Goal: Understand process/instructions

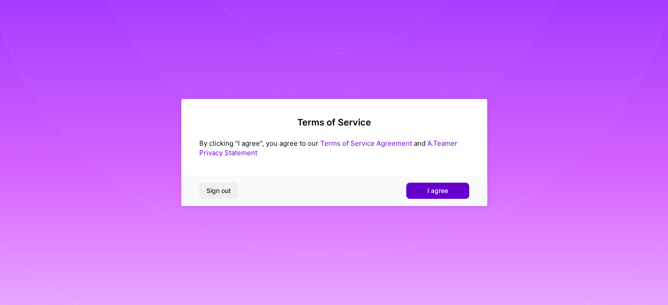
click at [421, 189] on button "I agree" at bounding box center [437, 191] width 63 height 16
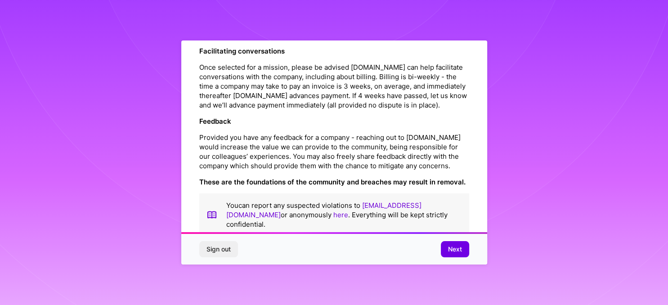
scroll to position [1013, 0]
click at [456, 251] on span "Next" at bounding box center [455, 249] width 14 height 9
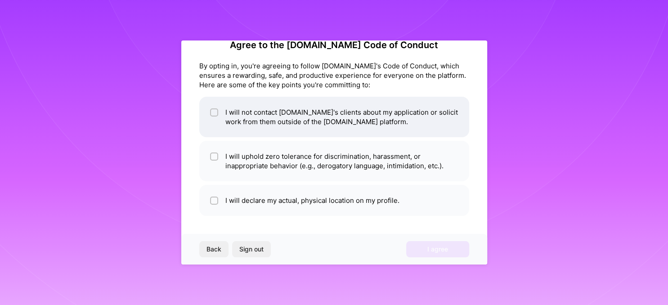
click at [214, 113] on input "checkbox" at bounding box center [215, 113] width 6 height 6
checkbox input "true"
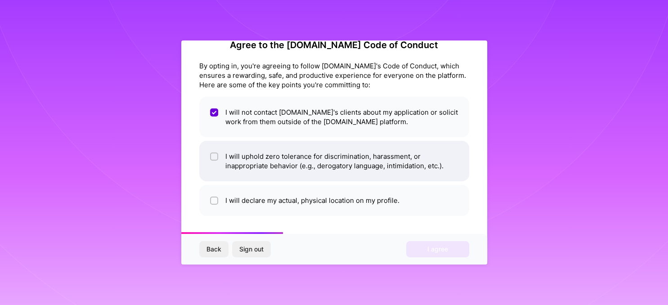
click at [213, 157] on input "checkbox" at bounding box center [215, 157] width 6 height 6
checkbox input "true"
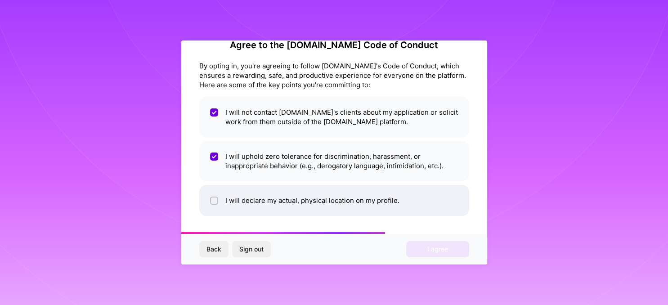
click at [212, 202] on input "checkbox" at bounding box center [215, 201] width 6 height 6
checkbox input "true"
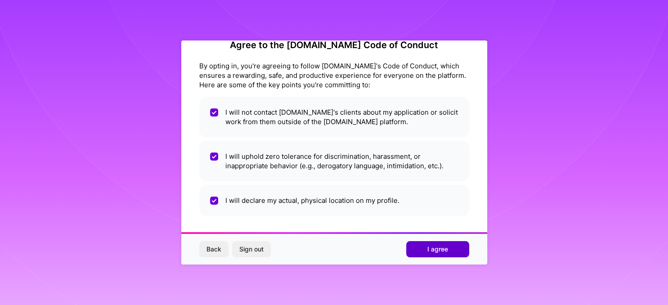
click at [440, 246] on span "I agree" at bounding box center [437, 249] width 21 height 9
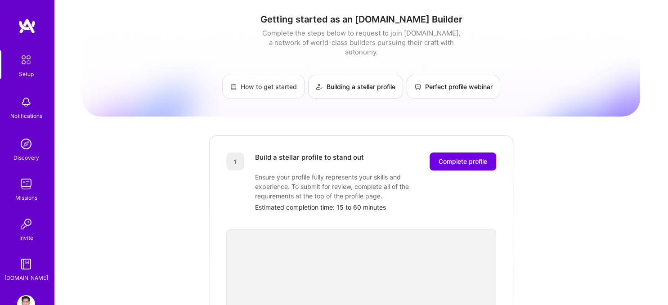
click at [263, 82] on link "How to get started" at bounding box center [263, 87] width 82 height 24
